Goal: Navigation & Orientation: Find specific page/section

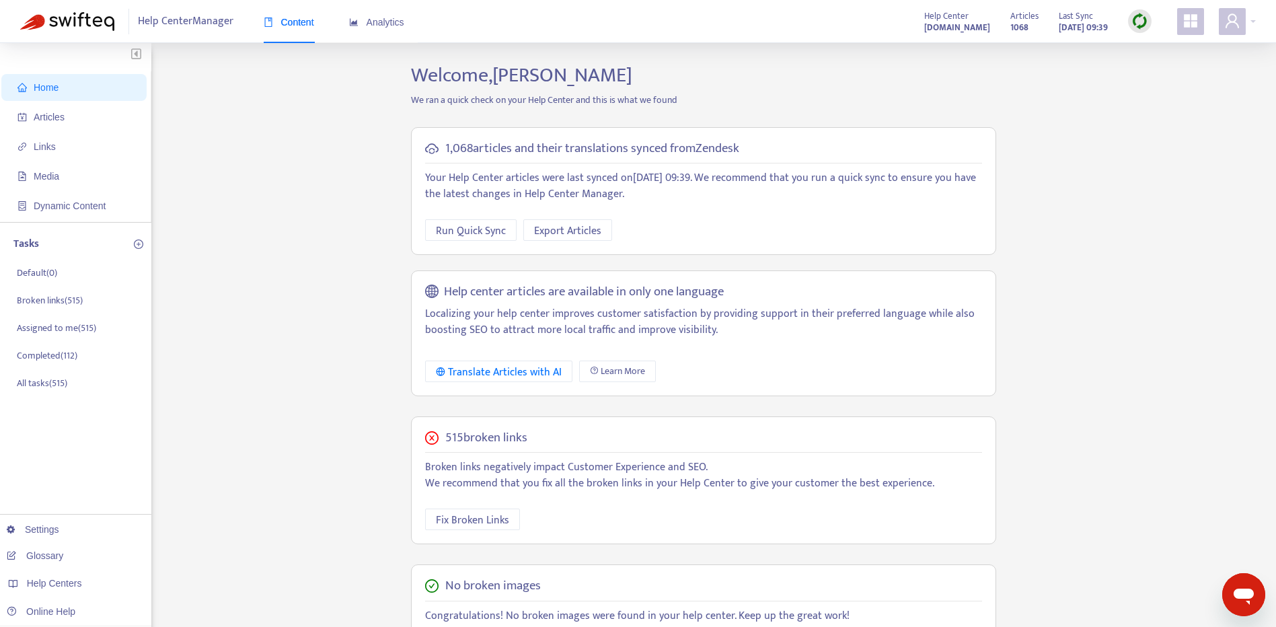
drag, startPoint x: 70, startPoint y: 143, endPoint x: 146, endPoint y: 159, distance: 77.7
click at [70, 143] on span "Links" at bounding box center [76, 146] width 118 height 27
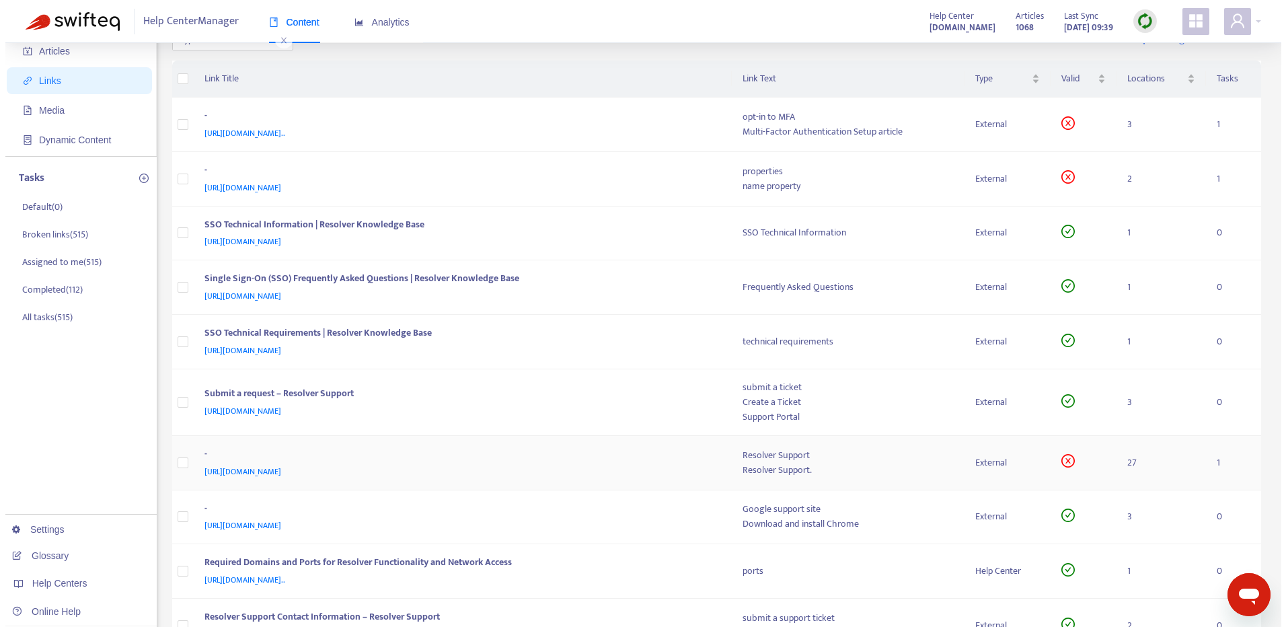
scroll to position [67, 0]
click at [602, 118] on div "-" at bounding box center [455, 116] width 512 height 17
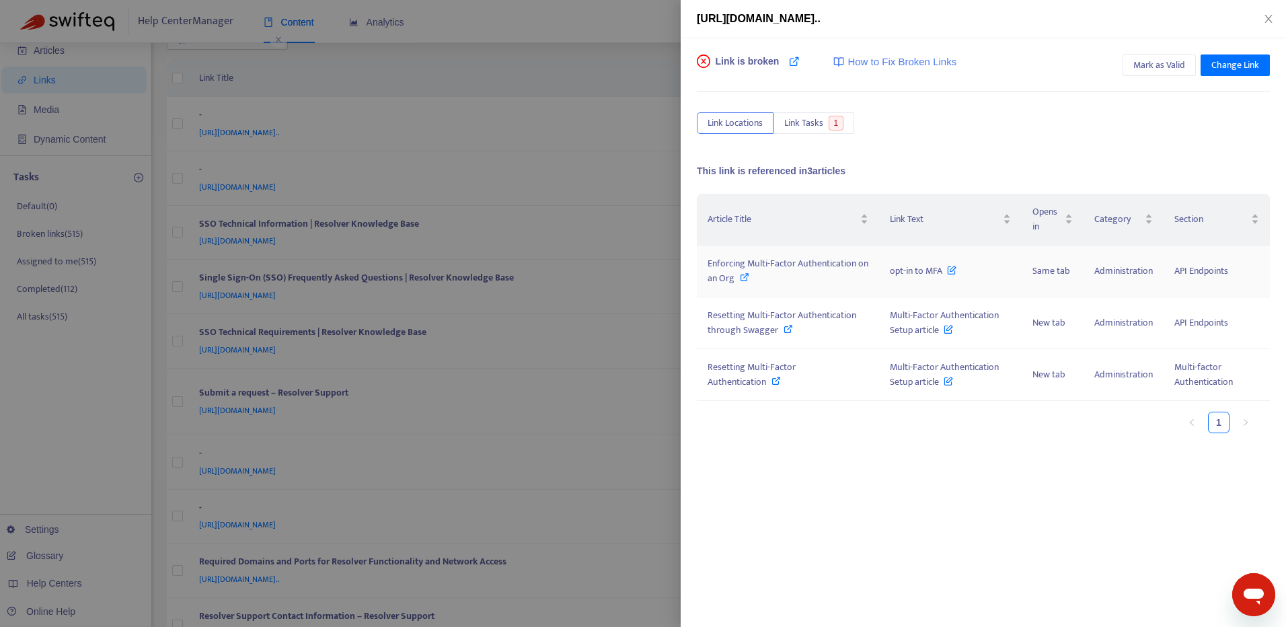
click at [749, 278] on icon at bounding box center [744, 276] width 9 height 9
